Goal: Find contact information: Find contact information

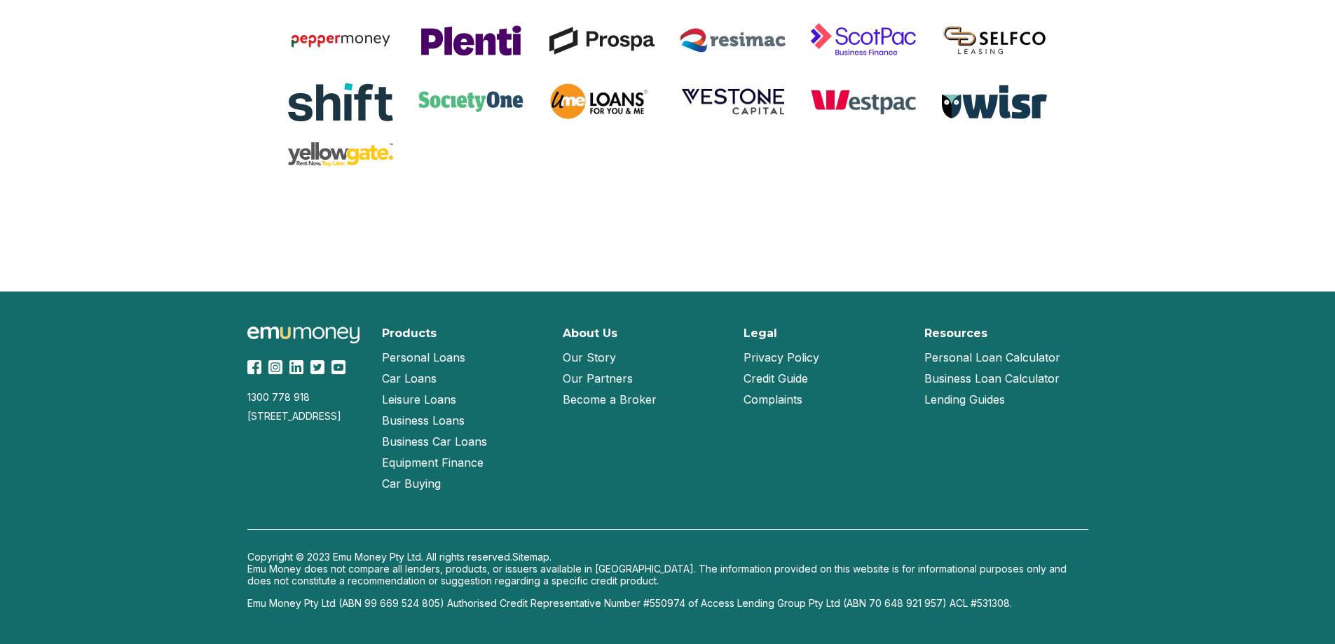
scroll to position [1975, 0]
drag, startPoint x: 959, startPoint y: 603, endPoint x: 1010, endPoint y: 603, distance: 51.9
click at [1010, 603] on p "Emu Money Pty Ltd (ABN 99 669 524 805) Authorised Credit Representative Number …" at bounding box center [667, 603] width 841 height 12
drag, startPoint x: 955, startPoint y: 606, endPoint x: 1022, endPoint y: 610, distance: 66.7
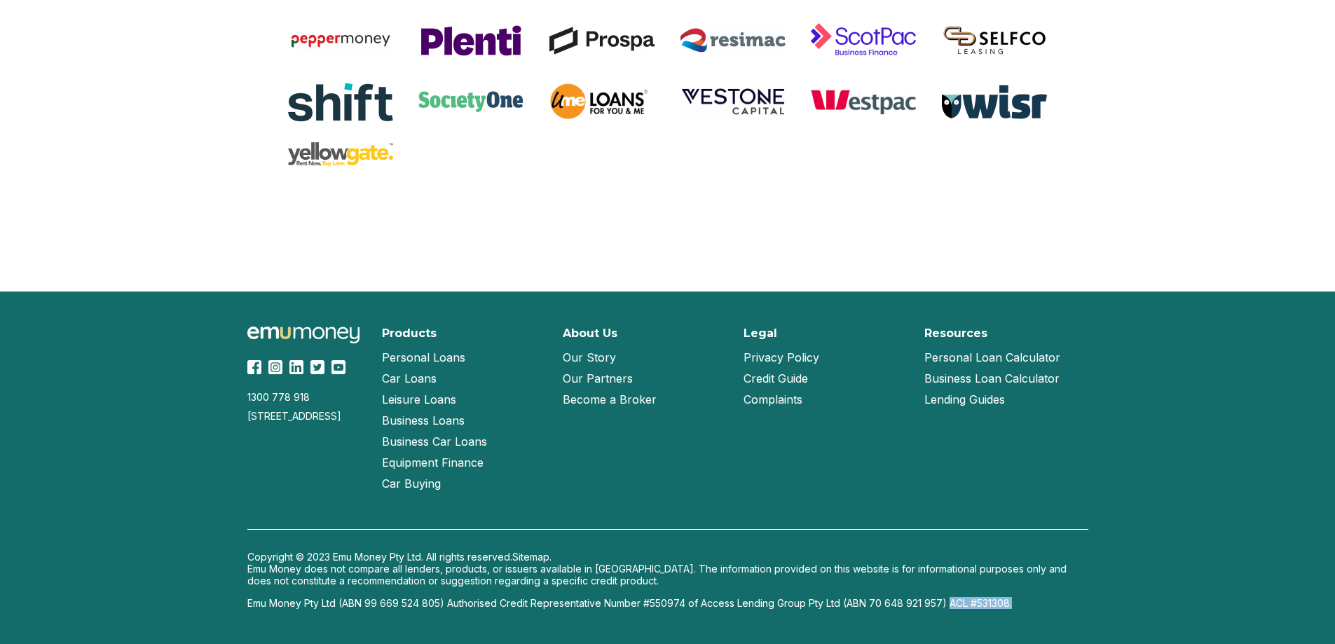
click at [1022, 610] on div "1300 778 [GEOGRAPHIC_DATA][STREET_ADDRESS] Products Personal Loans Car Loans Le…" at bounding box center [667, 468] width 897 height 352
copy p "ACL #531308."
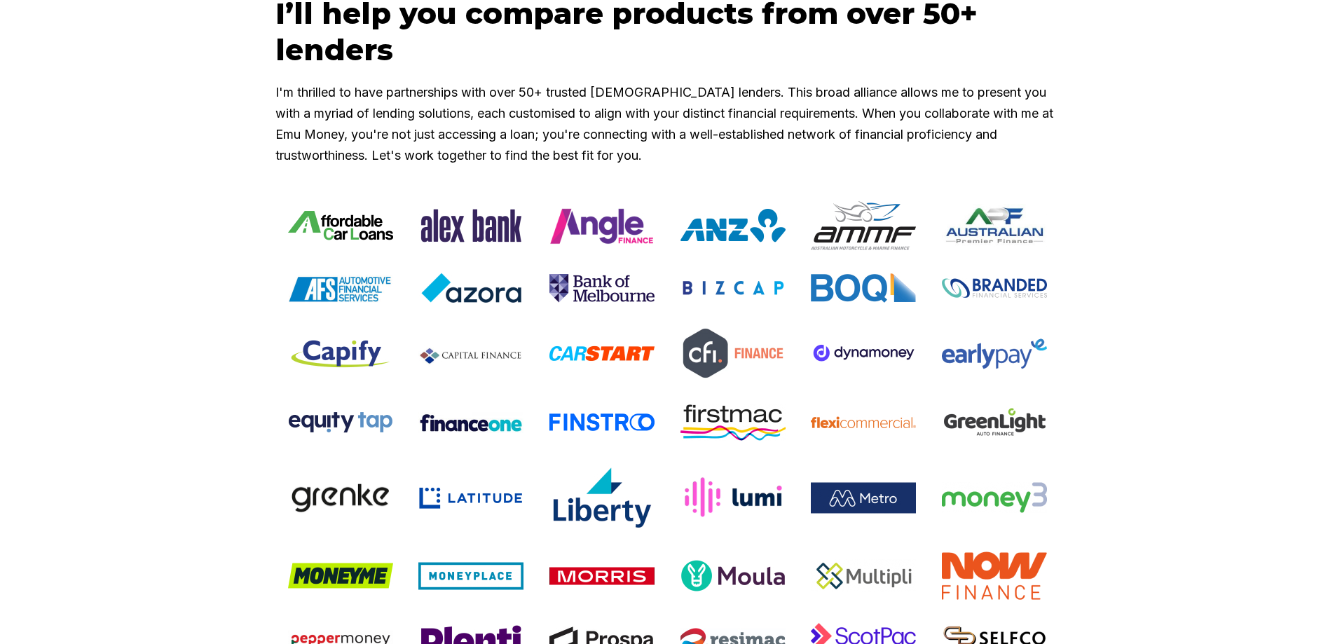
scroll to position [1344, 0]
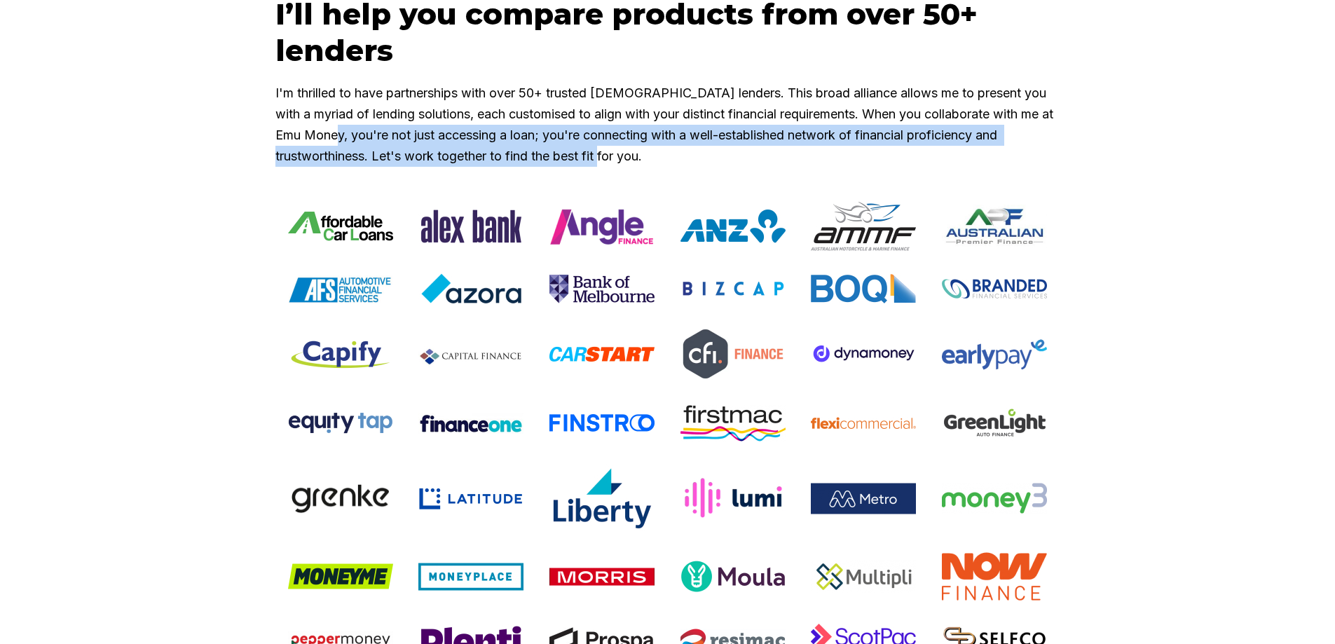
drag, startPoint x: 408, startPoint y: 175, endPoint x: 695, endPoint y: 191, distance: 287.8
click at [695, 167] on p "I'm thrilled to have partnerships with over 50+ trusted [DEMOGRAPHIC_DATA] lend…" at bounding box center [667, 125] width 785 height 84
click at [661, 167] on p "I'm thrilled to have partnerships with over 50+ trusted [DEMOGRAPHIC_DATA] lend…" at bounding box center [667, 125] width 785 height 84
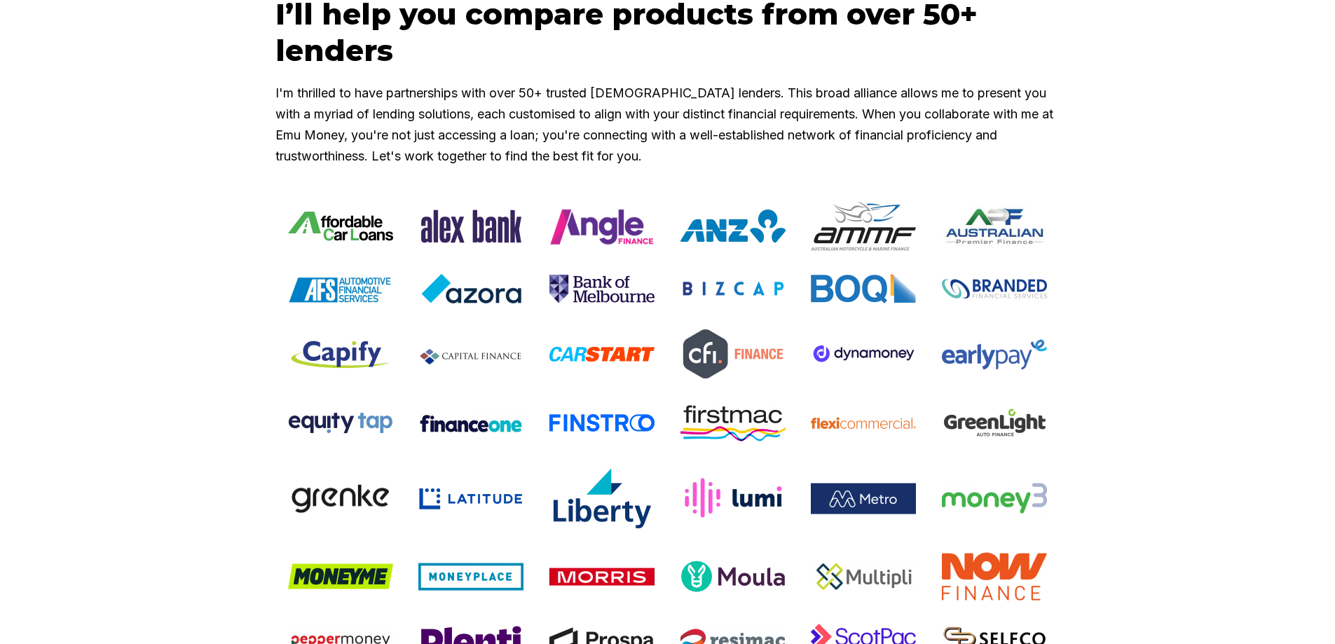
click at [460, 167] on p "I'm thrilled to have partnerships with over 50+ trusted [DEMOGRAPHIC_DATA] lend…" at bounding box center [667, 125] width 785 height 84
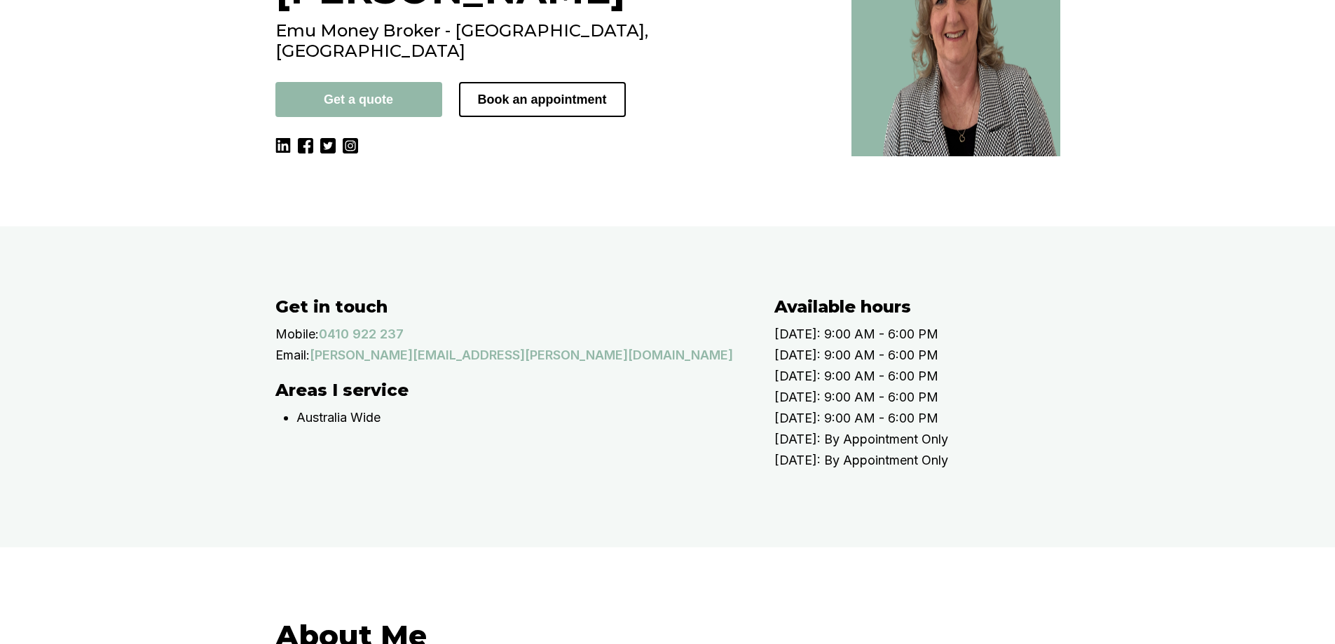
scroll to position [280, 0]
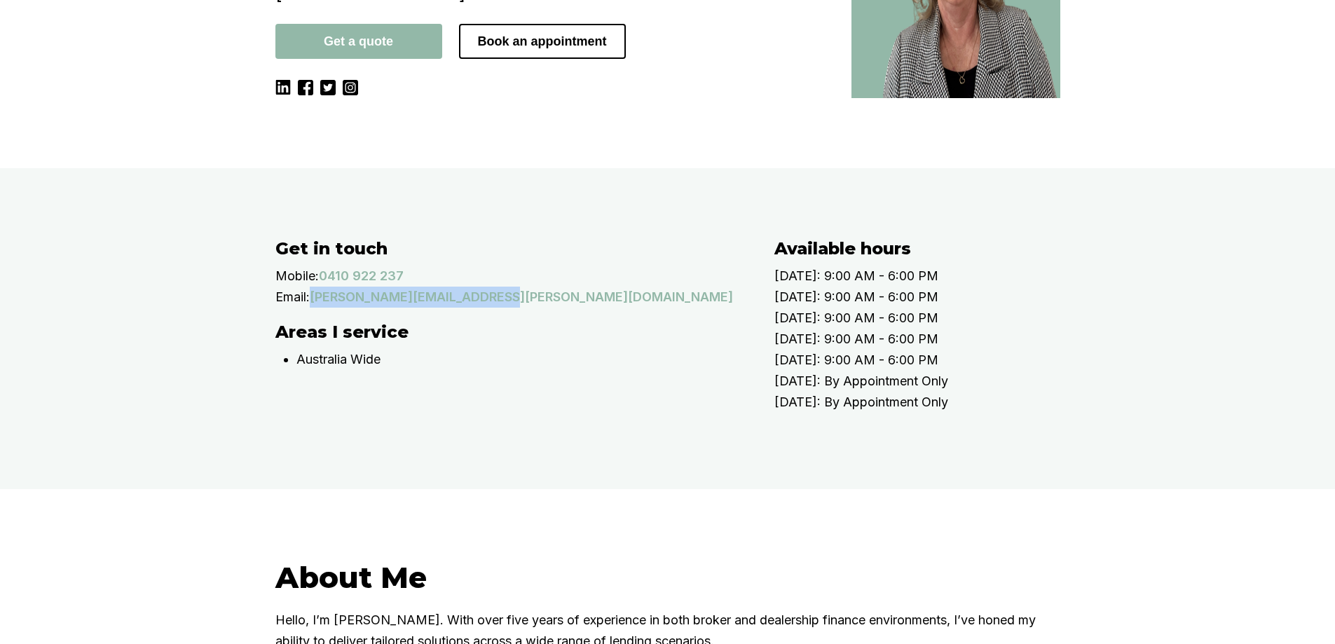
drag, startPoint x: 535, startPoint y: 329, endPoint x: 320, endPoint y: 322, distance: 215.3
click at [320, 308] on div "Email: [PERSON_NAME][EMAIL_ADDRESS][PERSON_NAME][DOMAIN_NAME]" at bounding box center [510, 297] width 471 height 21
copy p "[PERSON_NAME][EMAIL_ADDRESS][PERSON_NAME][DOMAIN_NAME]"
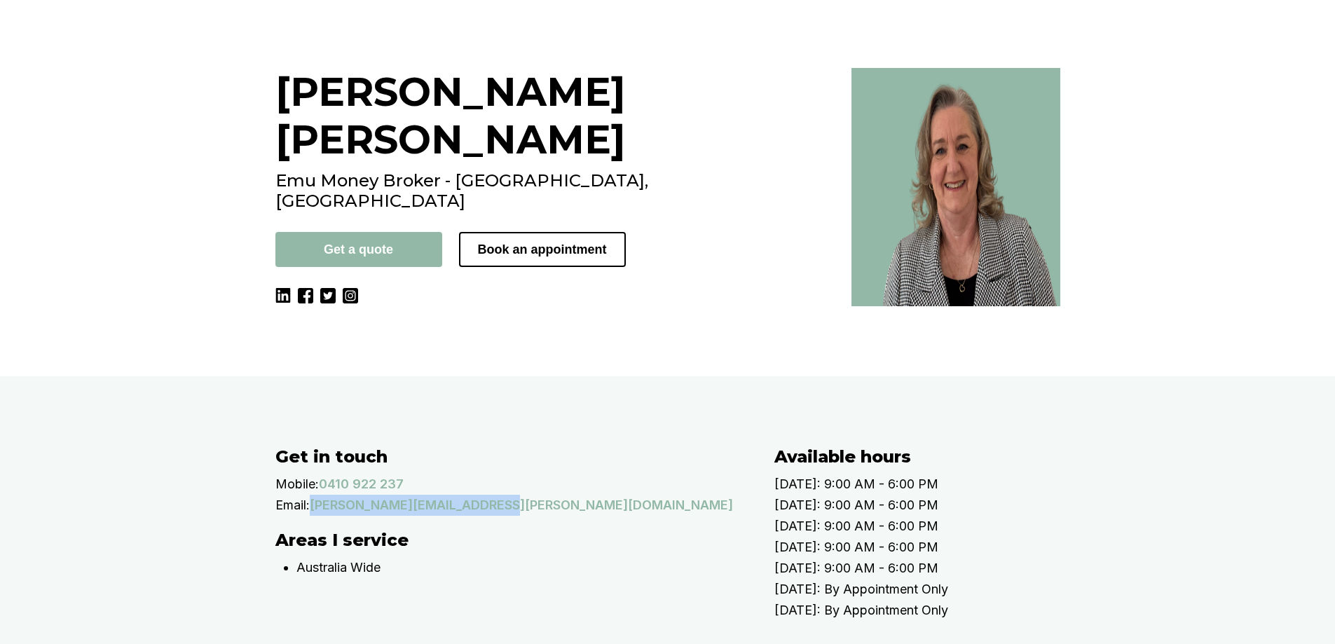
scroll to position [0, 0]
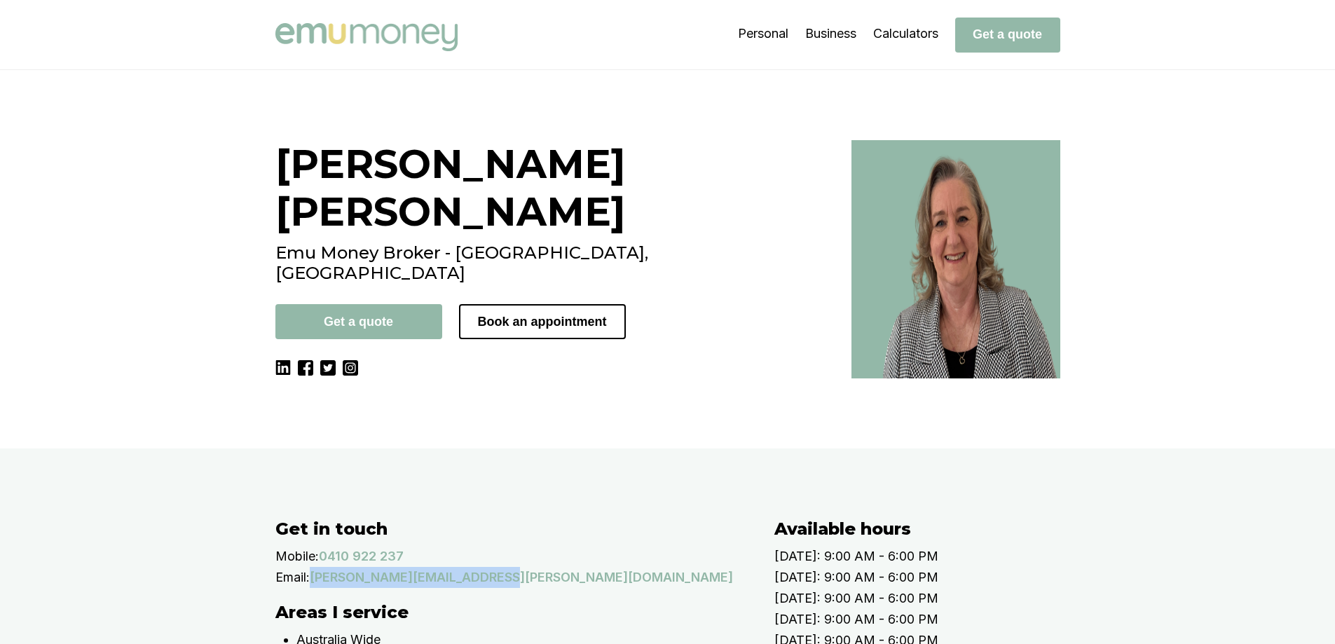
click at [329, 36] on img at bounding box center [366, 37] width 182 height 28
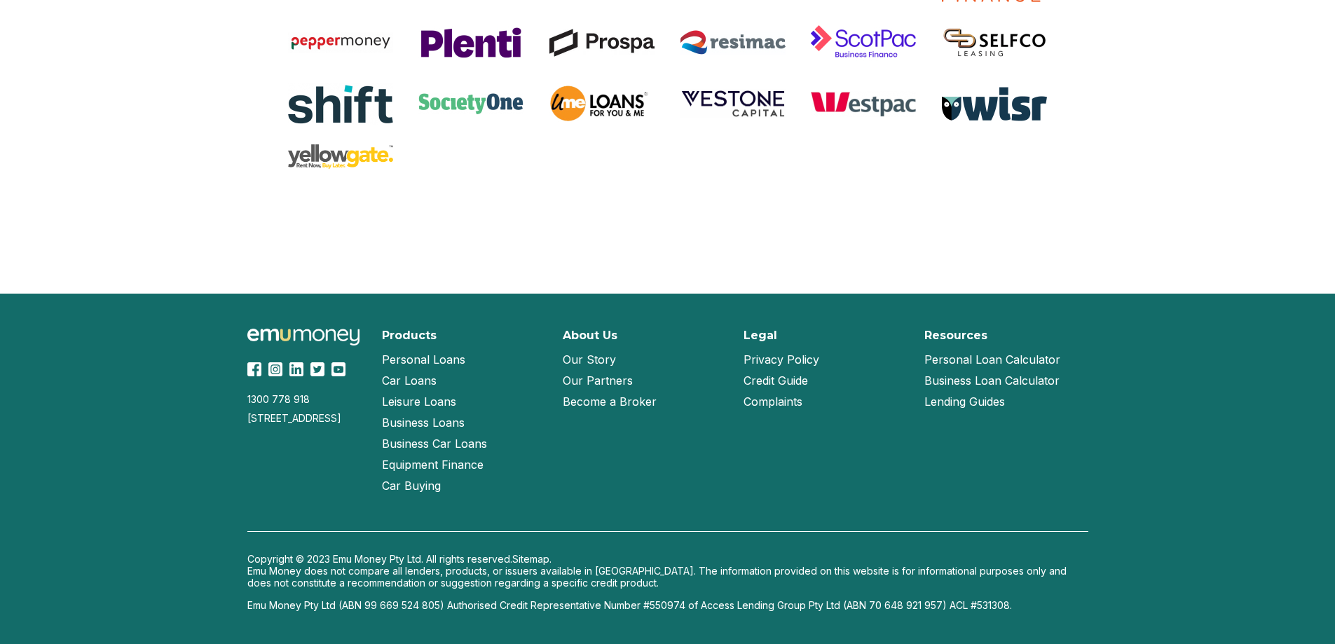
scroll to position [2954, 0]
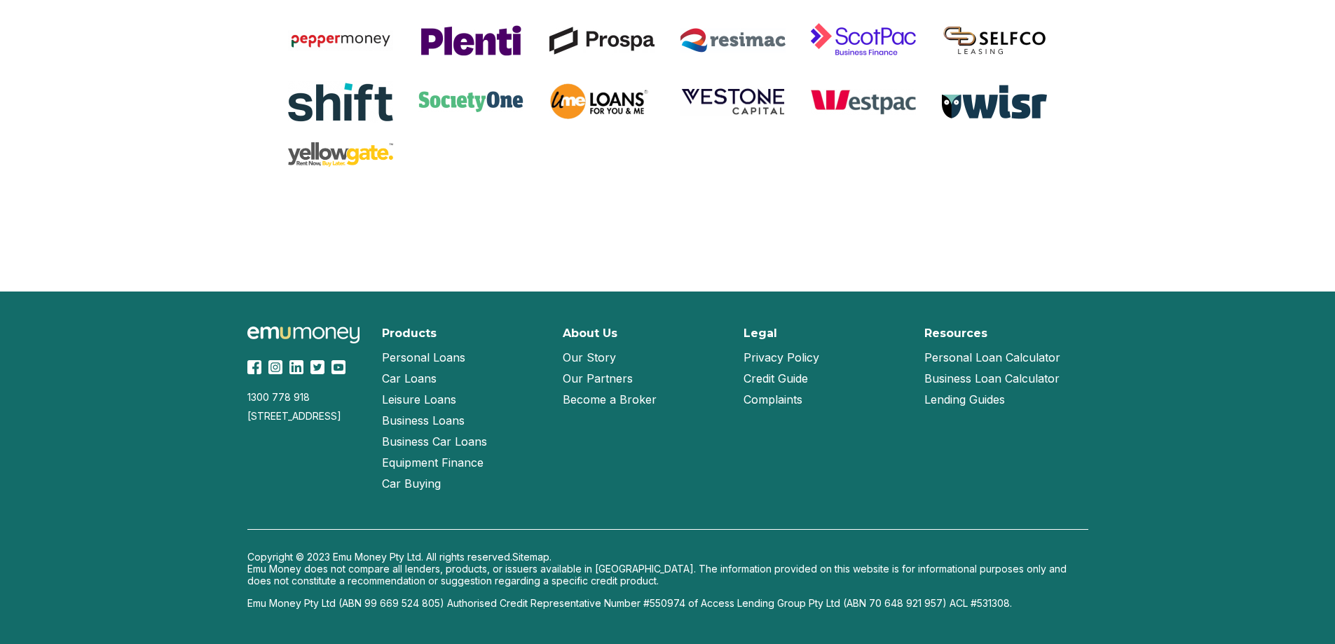
click at [592, 359] on link "Our Story" at bounding box center [589, 357] width 53 height 21
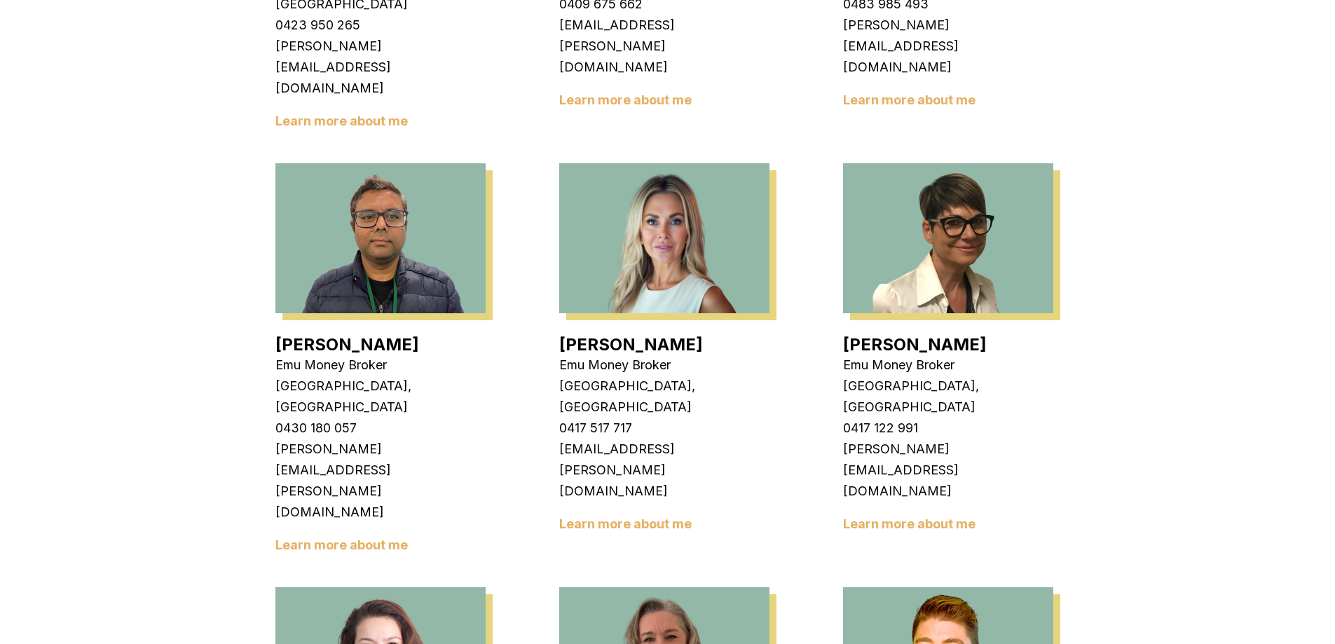
scroll to position [1612, 0]
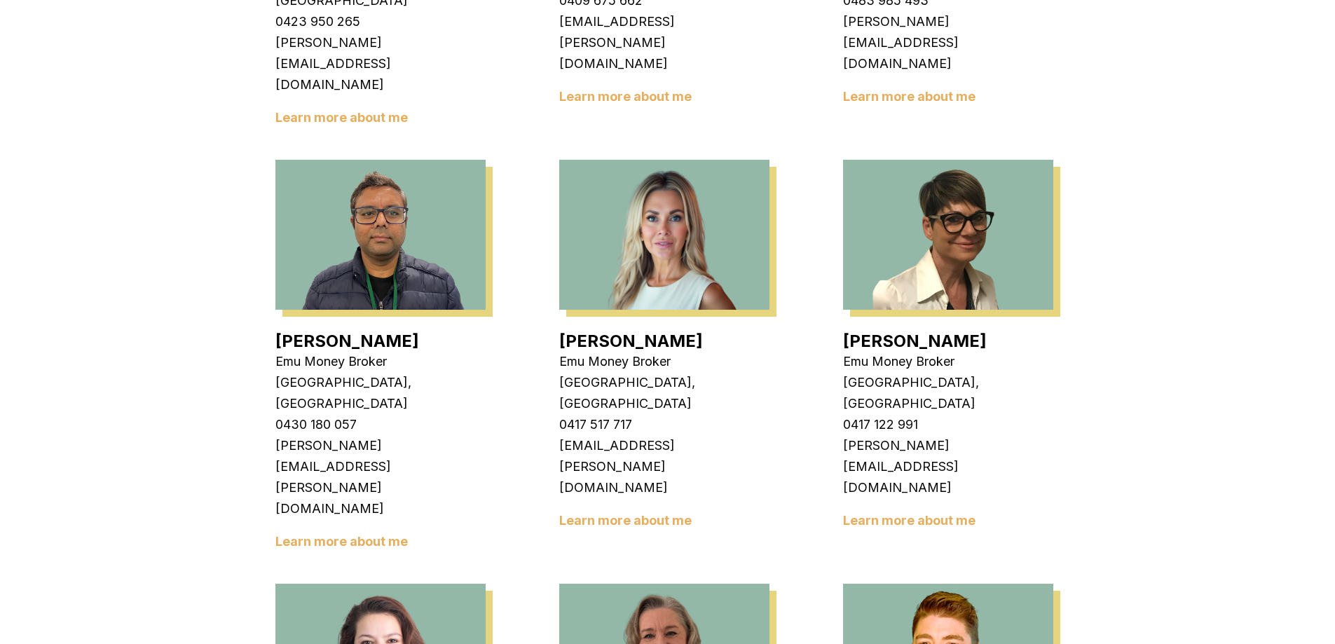
drag, startPoint x: 567, startPoint y: 510, endPoint x: 661, endPoint y: 514, distance: 94.7
copy p "0410 922 237"
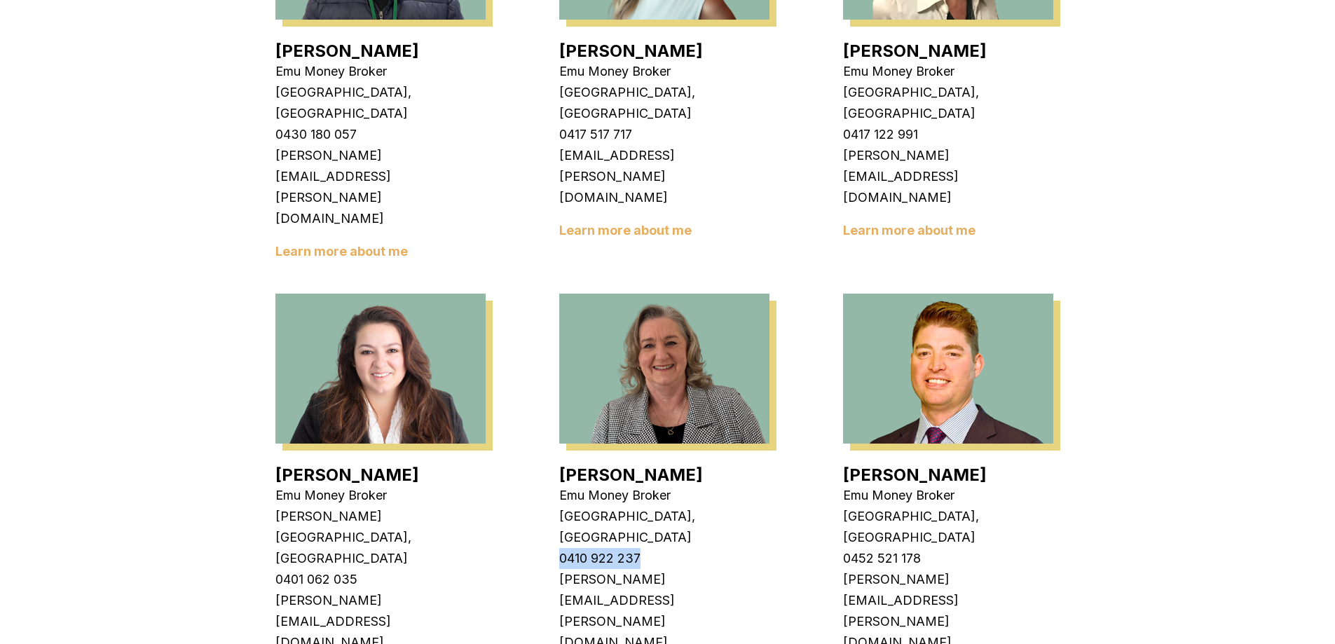
scroll to position [1763, 0]
